Goal: Task Accomplishment & Management: Complete application form

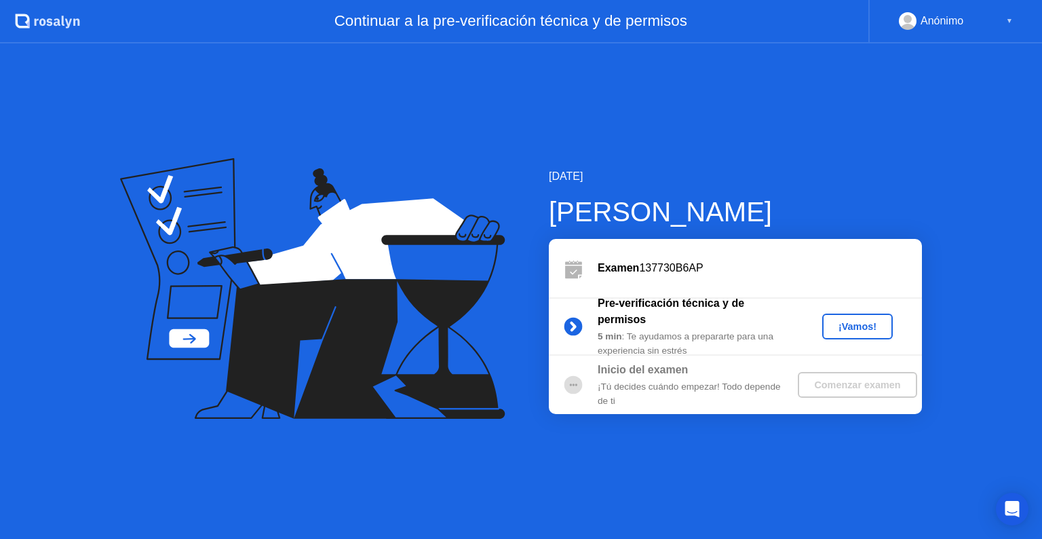
click at [837, 330] on div "¡Vamos!" at bounding box center [858, 326] width 60 height 11
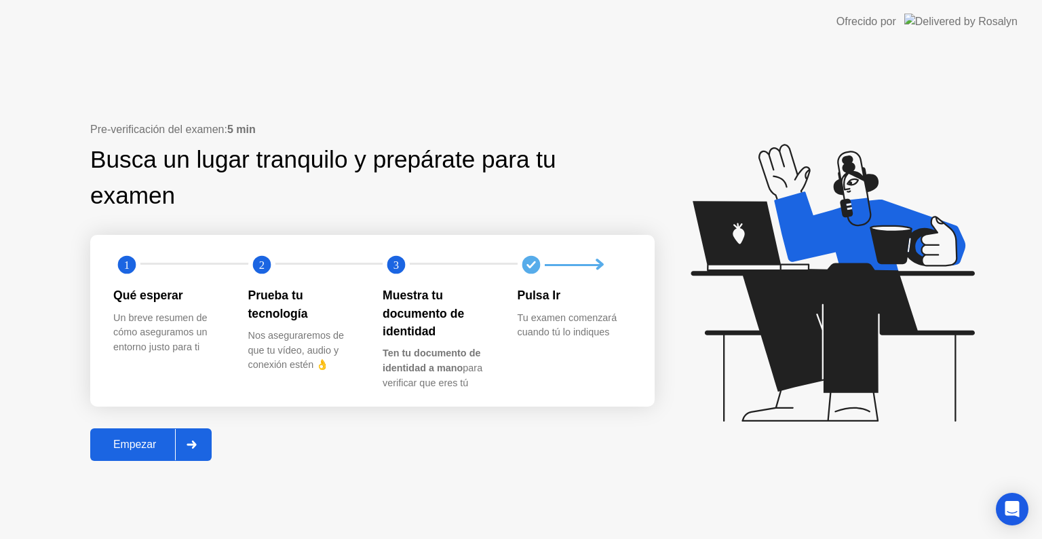
click at [138, 444] on div "Empezar" at bounding box center [134, 444] width 81 height 12
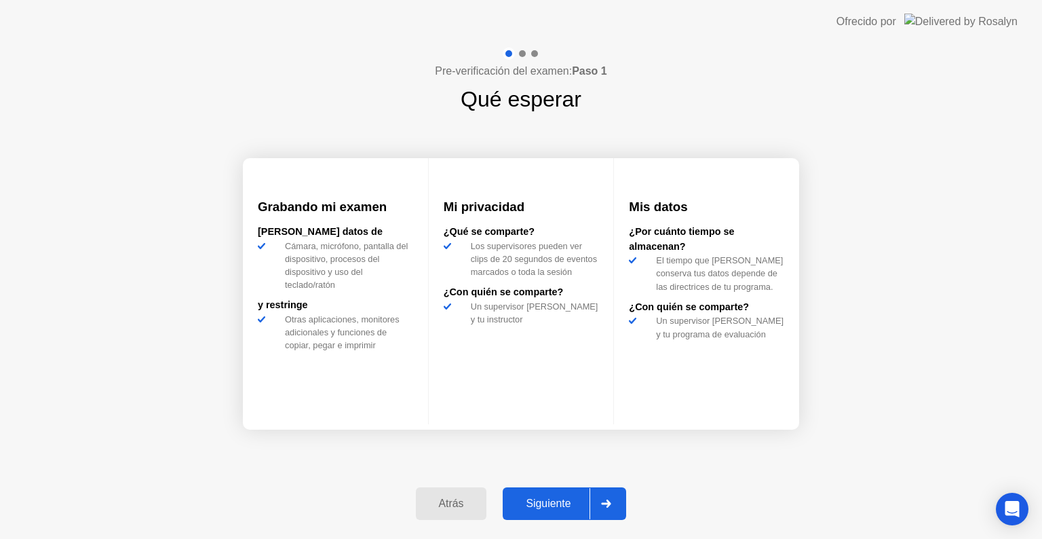
click at [532, 498] on div "Siguiente" at bounding box center [548, 503] width 83 height 12
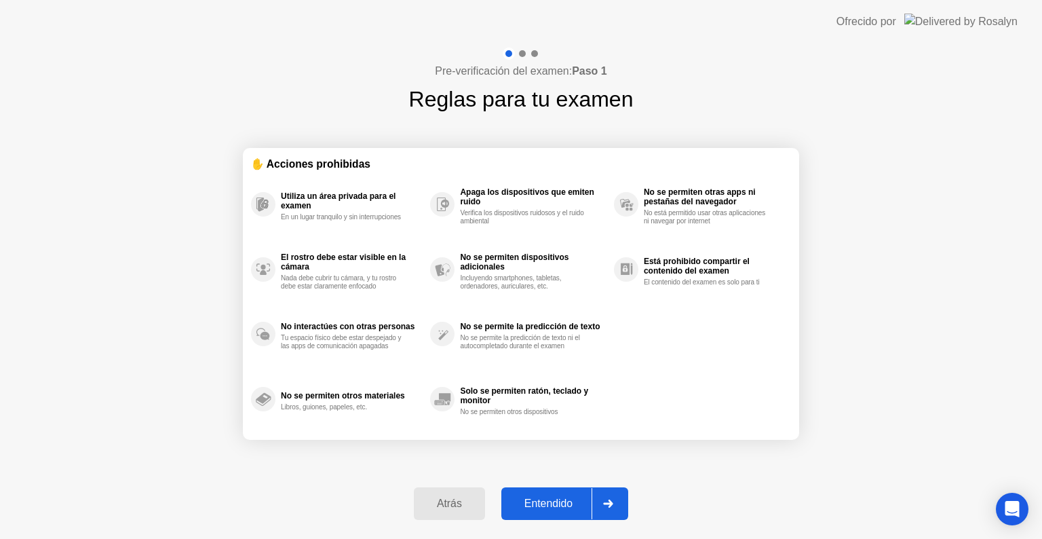
click at [526, 497] on div "Entendido" at bounding box center [549, 503] width 86 height 12
select select "**********"
select select "*******"
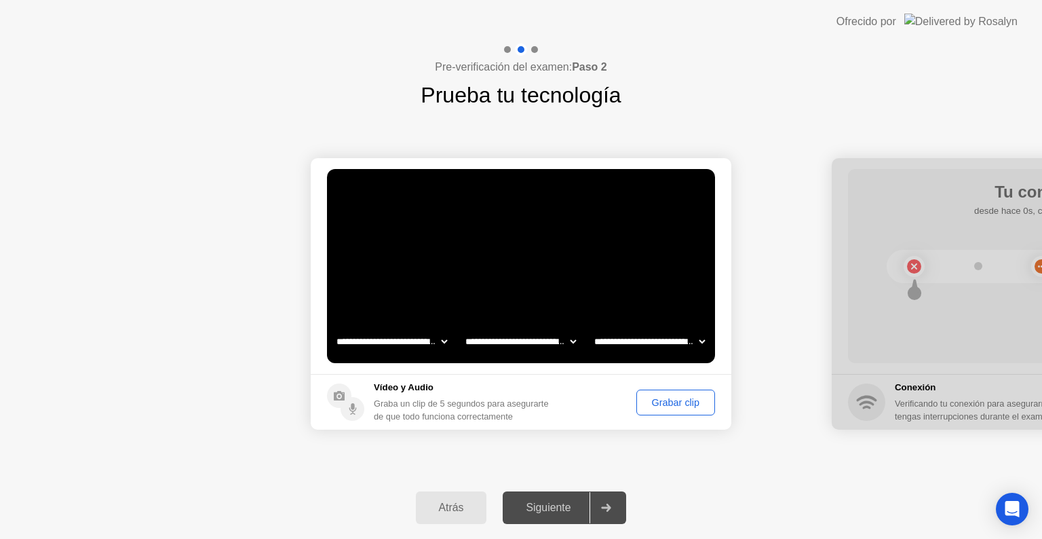
click at [686, 400] on div "Grabar clip" at bounding box center [675, 402] width 69 height 11
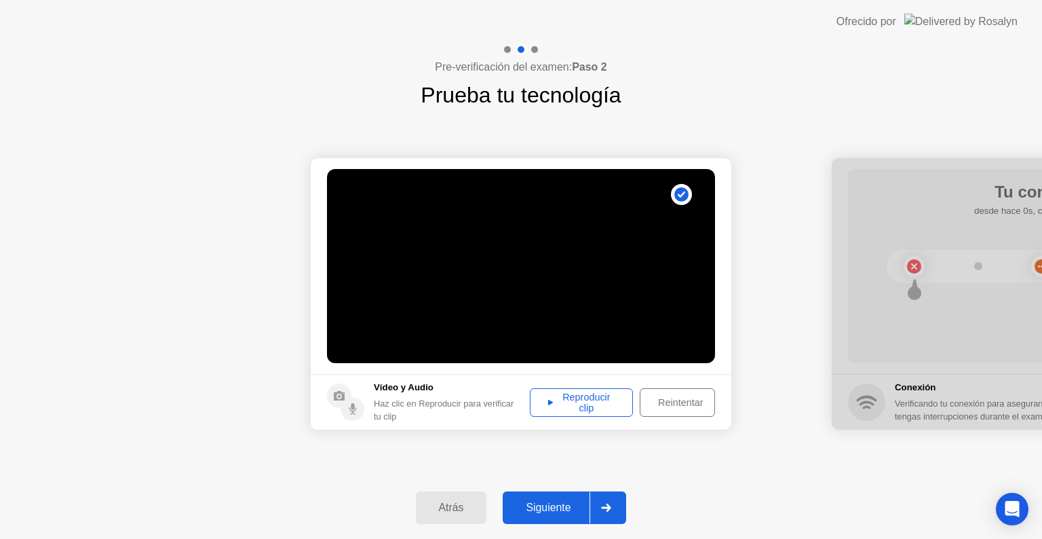
click at [599, 400] on div "Reproducir clip" at bounding box center [582, 403] width 94 height 22
click at [539, 506] on div "Siguiente" at bounding box center [548, 507] width 83 height 12
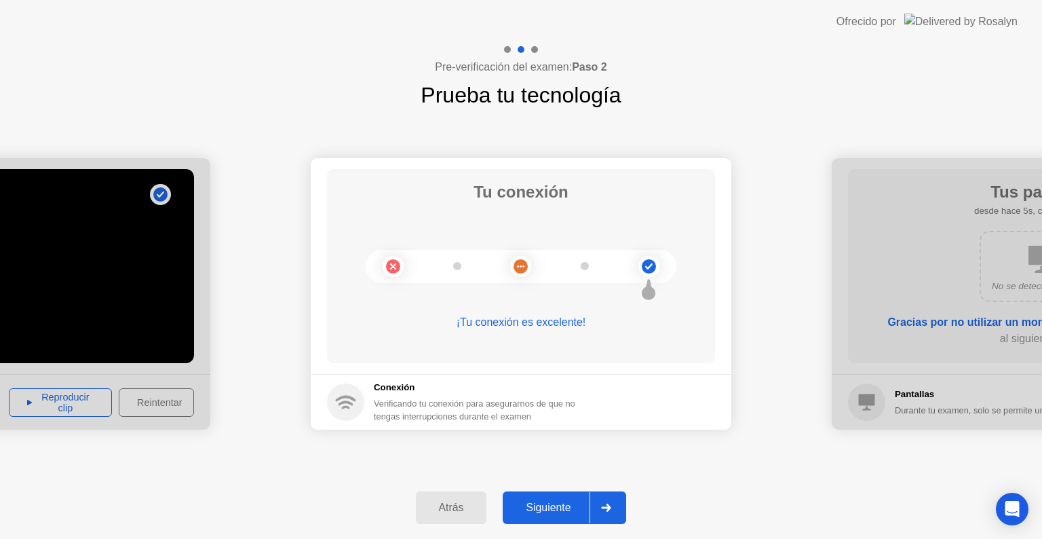
click at [563, 507] on div "Siguiente" at bounding box center [548, 507] width 83 height 12
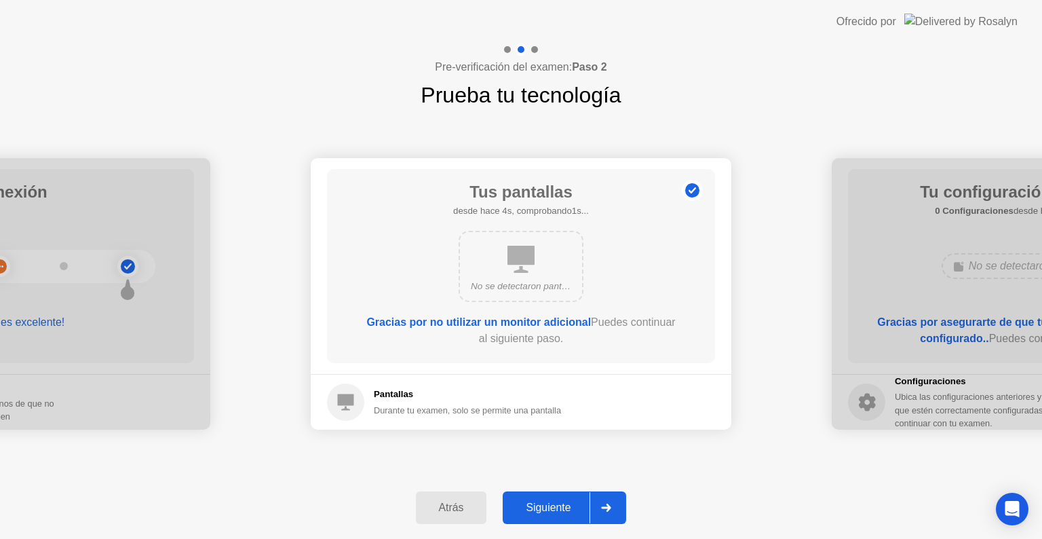
click at [549, 501] on div "Siguiente" at bounding box center [548, 507] width 83 height 12
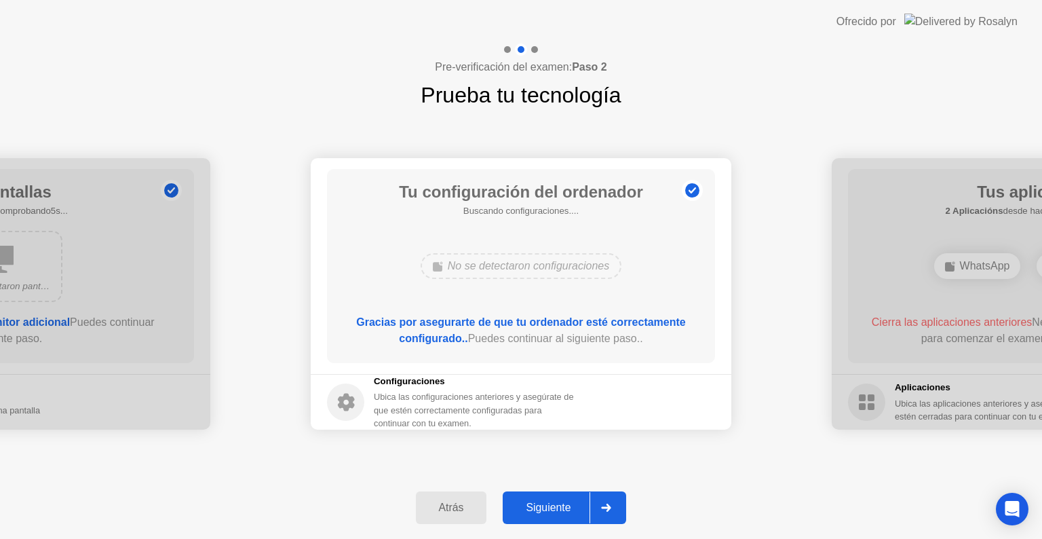
click at [546, 497] on button "Siguiente" at bounding box center [565, 507] width 124 height 33
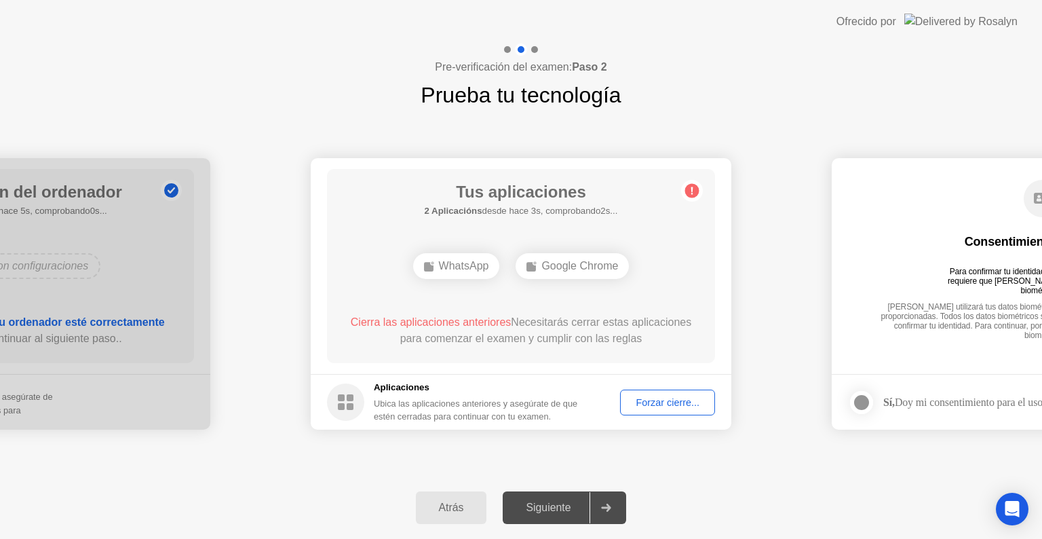
click at [656, 397] on div "Forzar cierre..." at bounding box center [668, 402] width 86 height 11
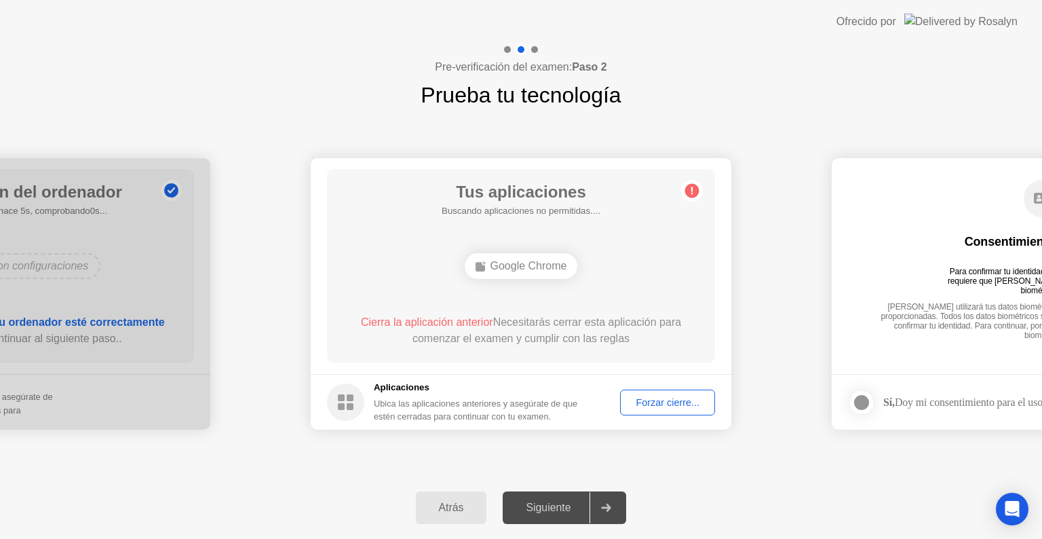
click at [640, 407] on div "Forzar cierre..." at bounding box center [668, 402] width 86 height 11
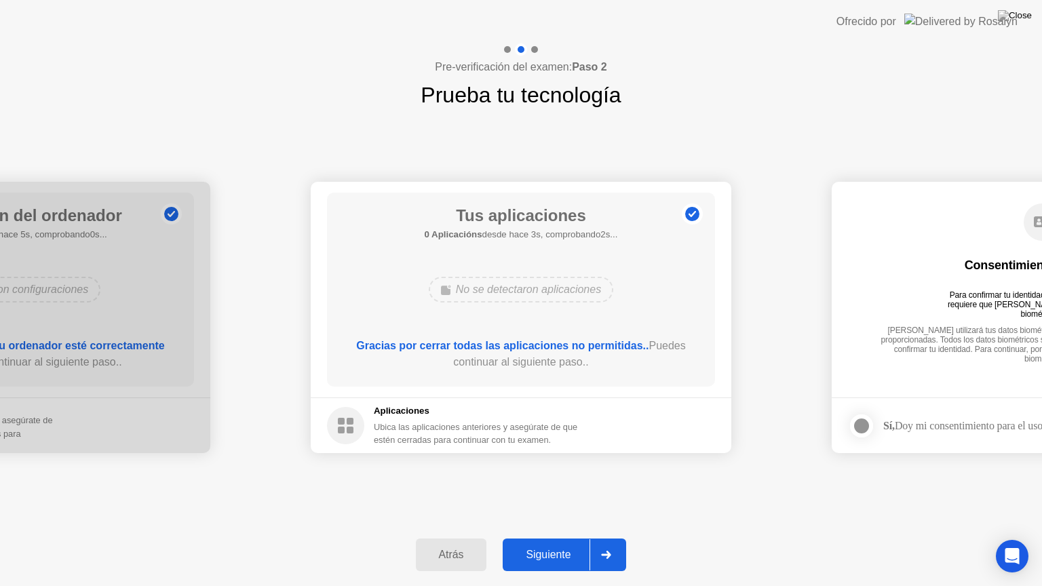
click at [554, 538] on div "Siguiente" at bounding box center [548, 555] width 83 height 12
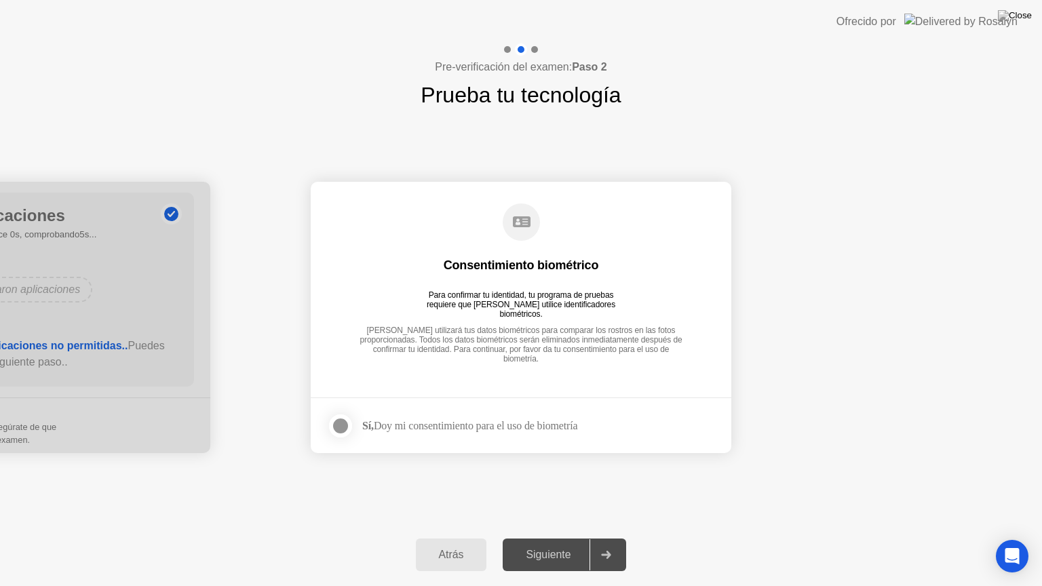
click at [347, 425] on div at bounding box center [341, 426] width 16 height 16
click at [556, 538] on div "Siguiente" at bounding box center [548, 555] width 83 height 12
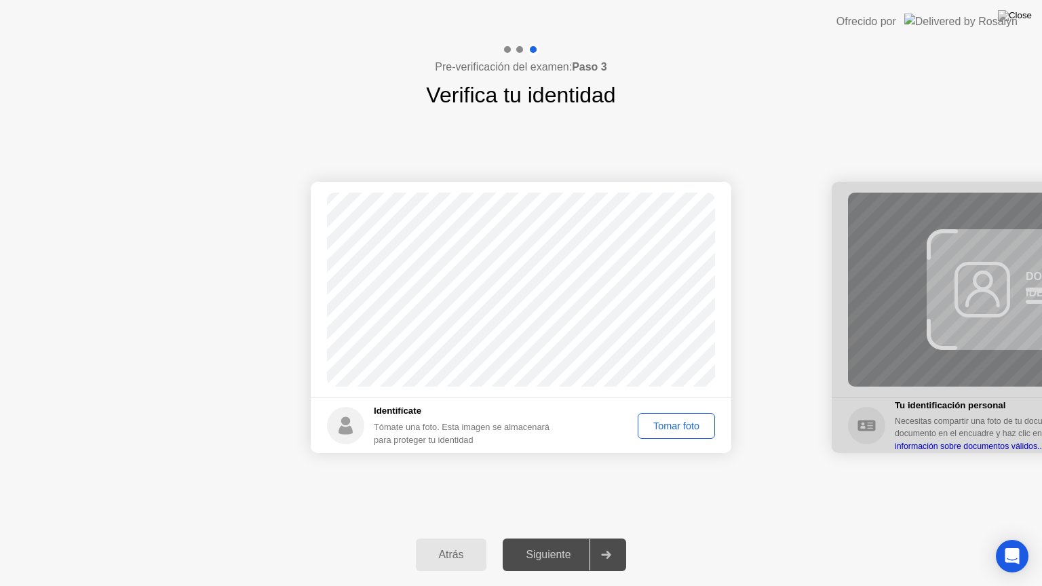
click at [664, 421] on div "Tomar foto" at bounding box center [677, 426] width 68 height 11
click at [558, 538] on div "Siguiente" at bounding box center [548, 555] width 83 height 12
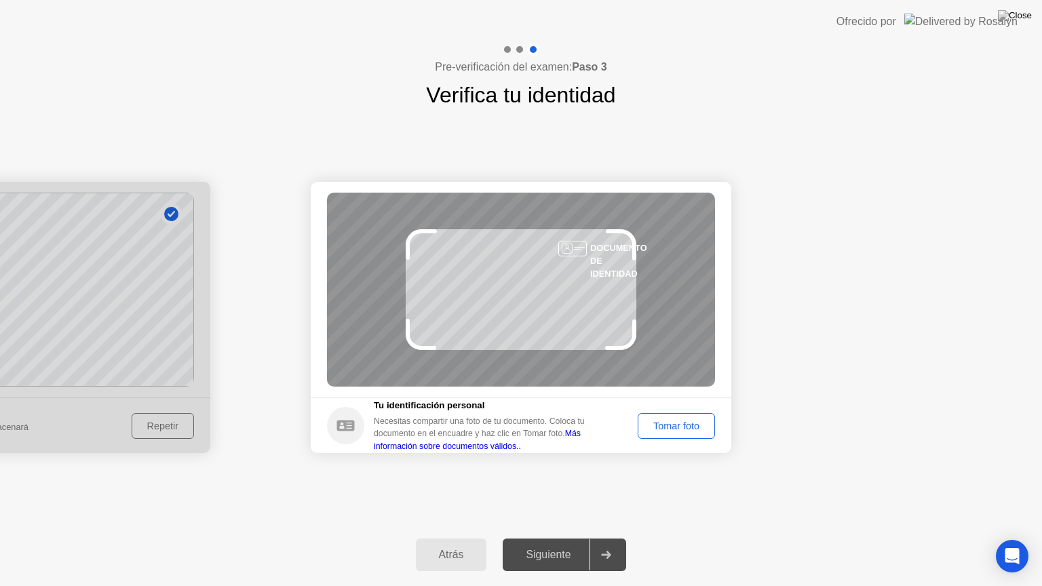
click at [664, 421] on div "Tomar foto" at bounding box center [677, 426] width 68 height 11
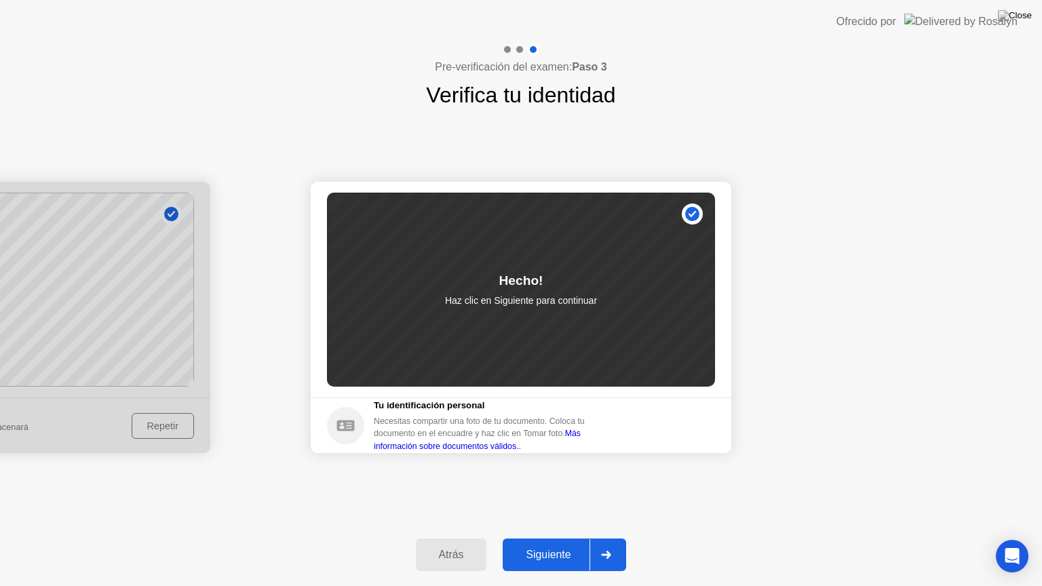
click at [559, 538] on div "Siguiente" at bounding box center [548, 555] width 83 height 12
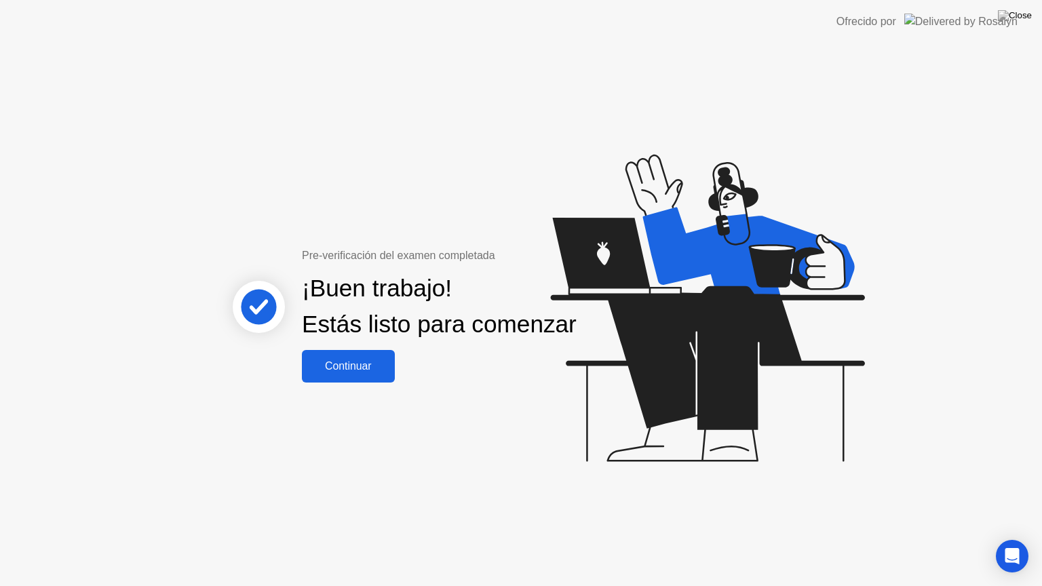
click at [333, 373] on div "Continuar" at bounding box center [348, 366] width 85 height 12
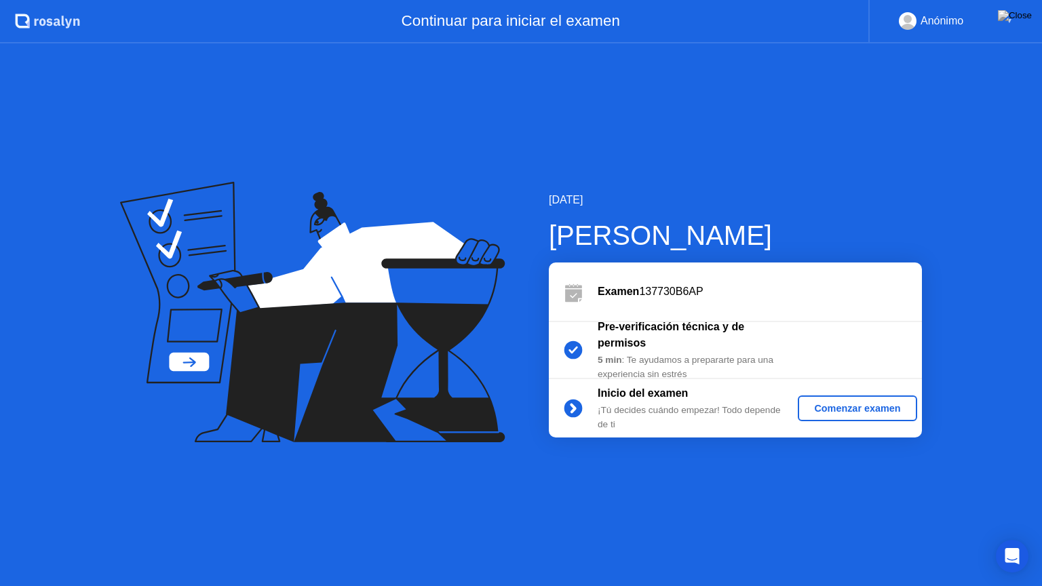
click at [831, 413] on div "Comenzar examen" at bounding box center [857, 408] width 108 height 11
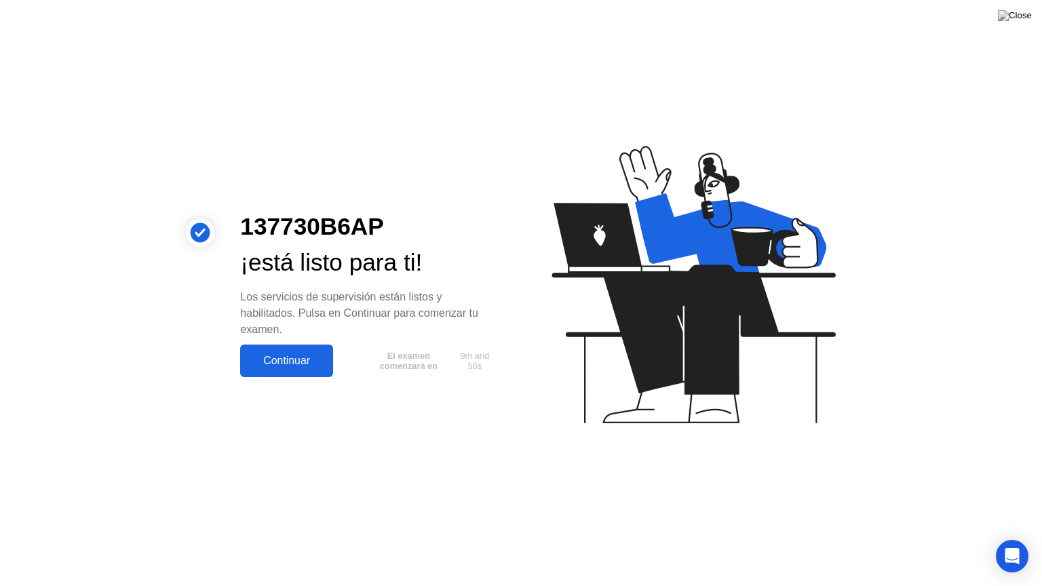
click at [307, 362] on div "Continuar" at bounding box center [286, 361] width 85 height 12
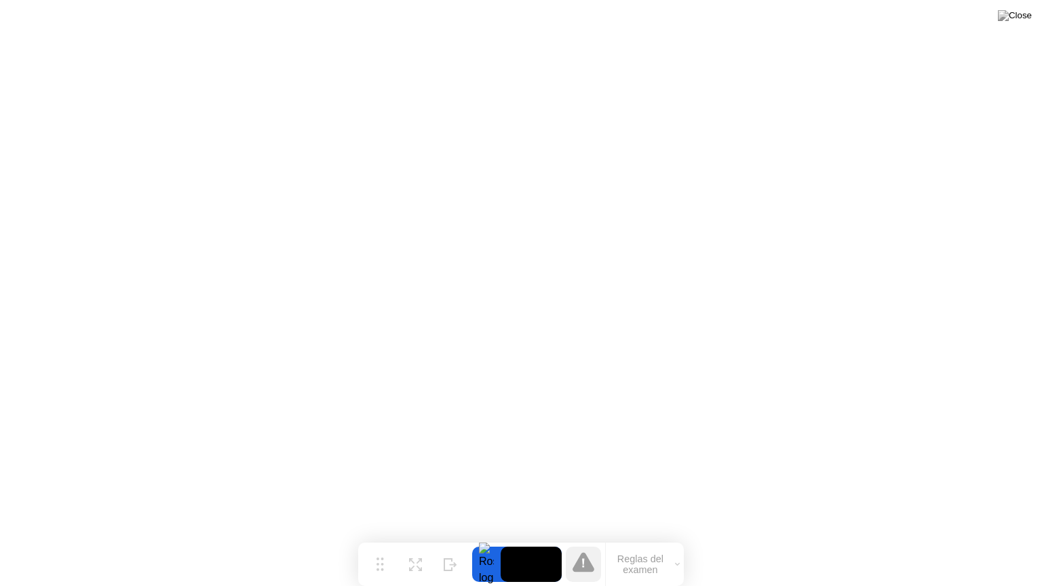
click at [651, 538] on button "Reglas del examen" at bounding box center [645, 564] width 78 height 23
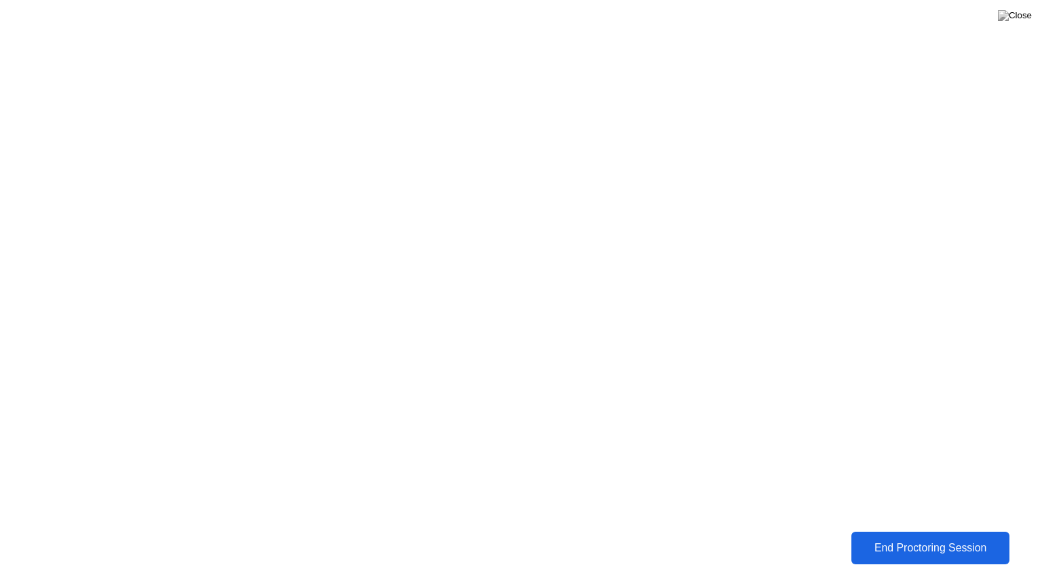
click at [932, 538] on div "End Proctoring Session" at bounding box center [931, 548] width 154 height 12
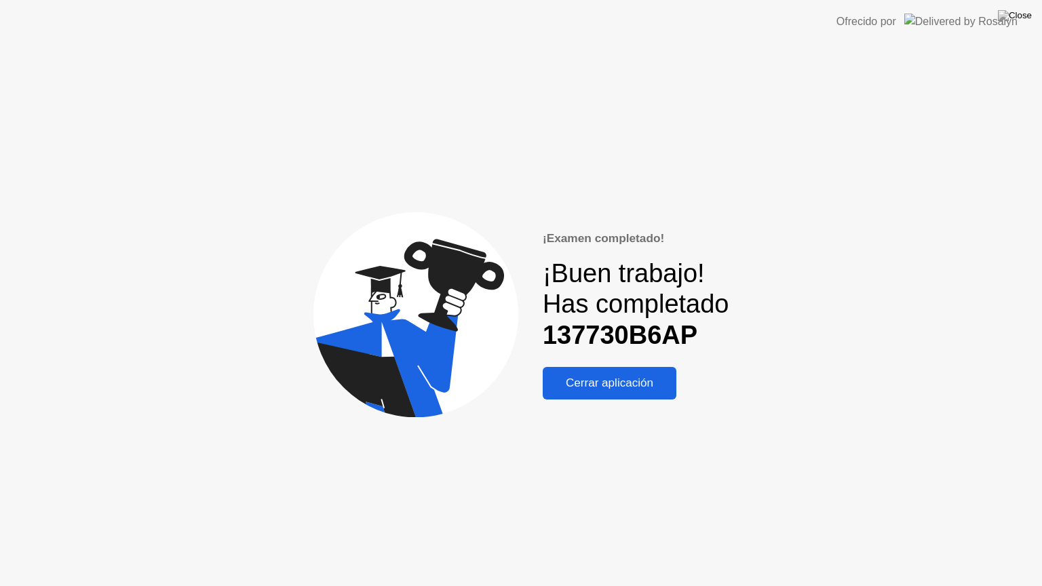
click at [652, 381] on div "Cerrar aplicación" at bounding box center [610, 384] width 126 height 14
